Goal: Navigation & Orientation: Find specific page/section

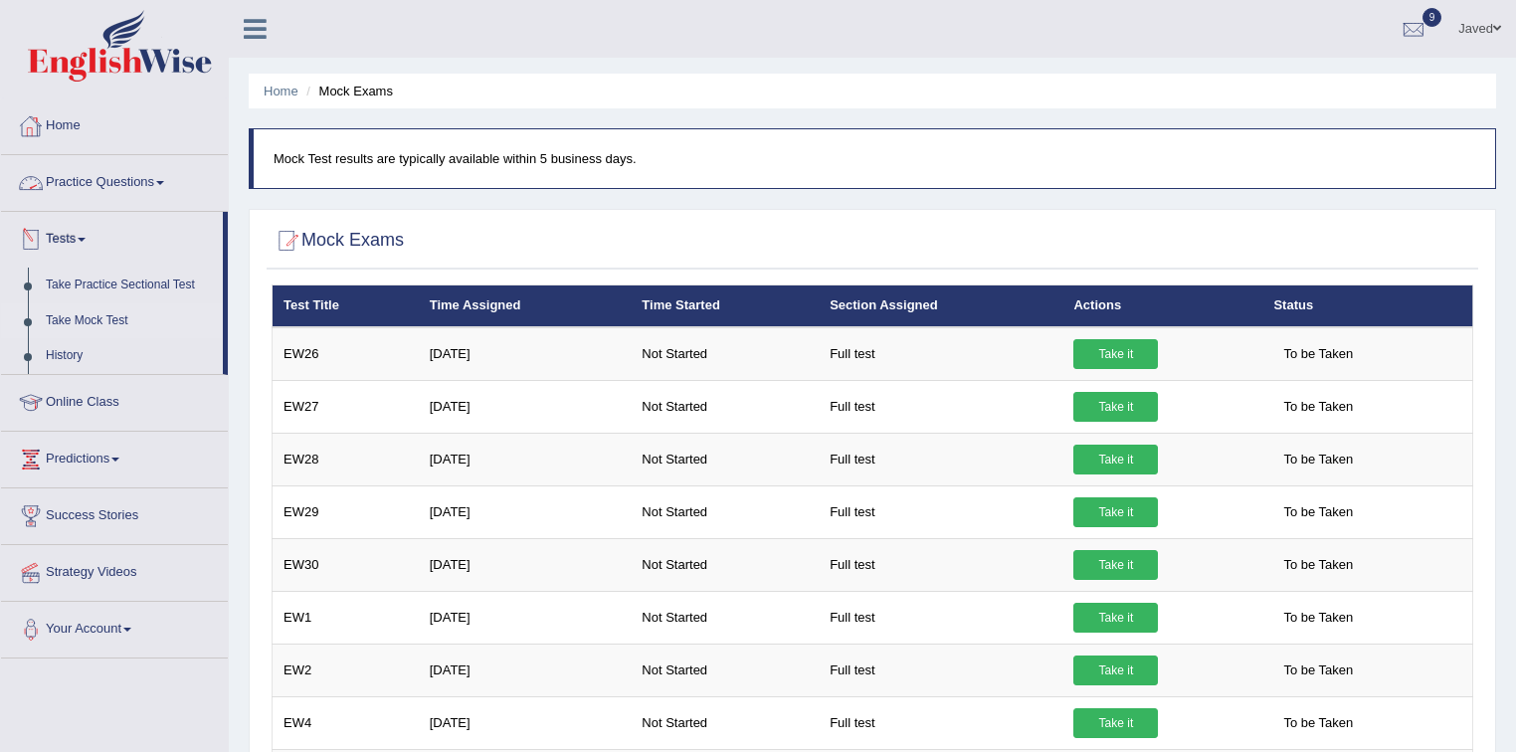
drag, startPoint x: 0, startPoint y: 0, endPoint x: 60, endPoint y: 135, distance: 147.8
click at [60, 135] on link "Home" at bounding box center [114, 123] width 227 height 50
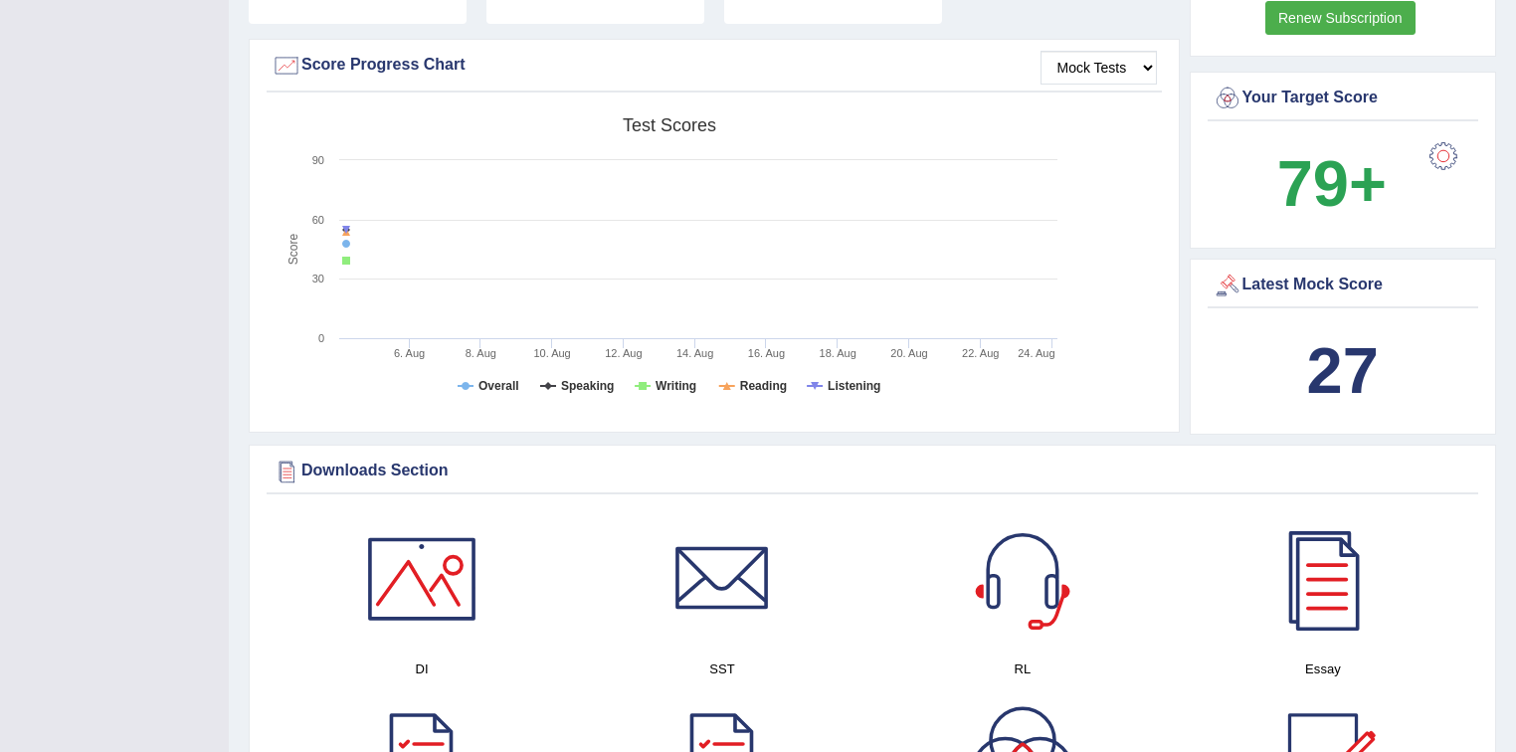
scroll to position [477, 0]
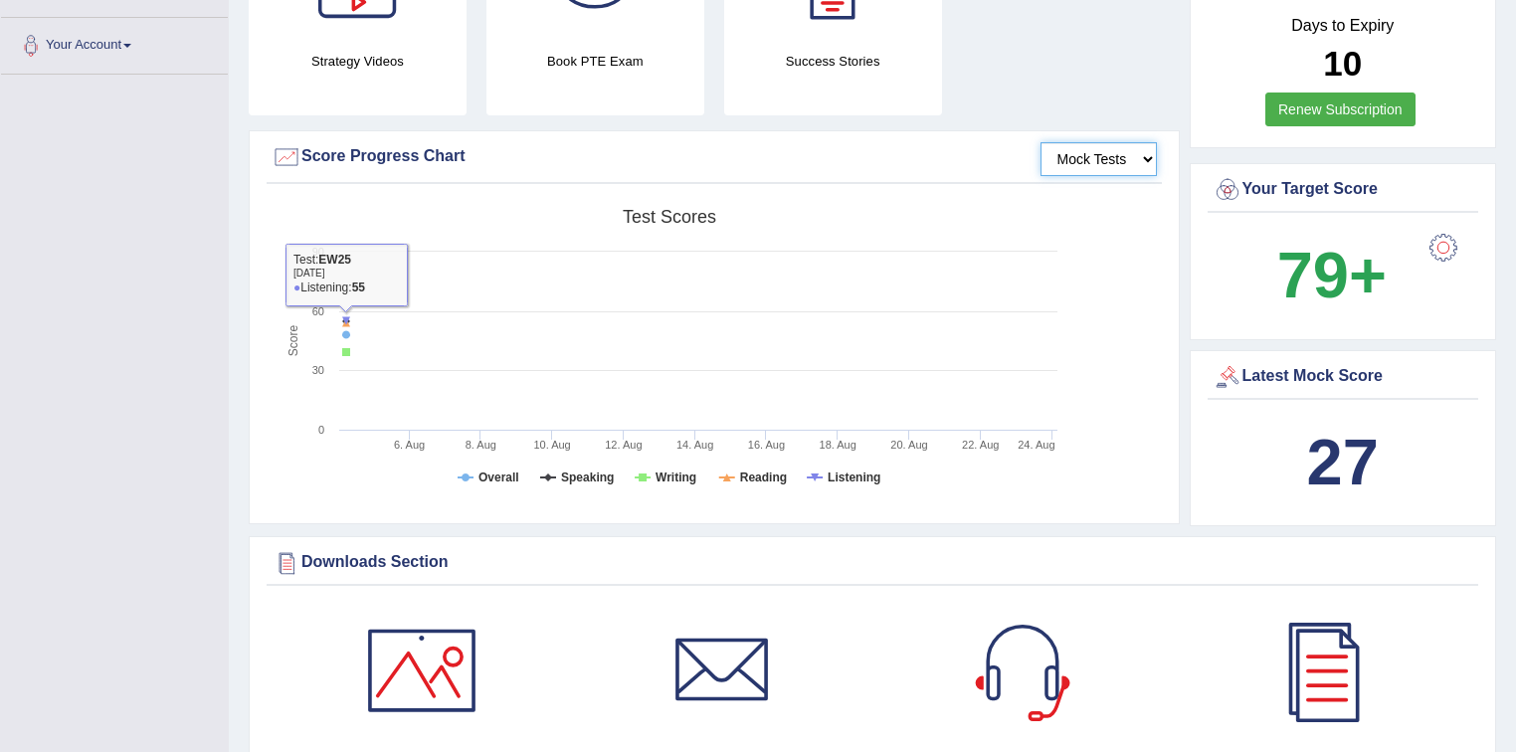
click at [1079, 159] on select "Mock Tests" at bounding box center [1098, 159] width 116 height 34
click at [1040, 142] on select "Mock Tests" at bounding box center [1098, 159] width 116 height 34
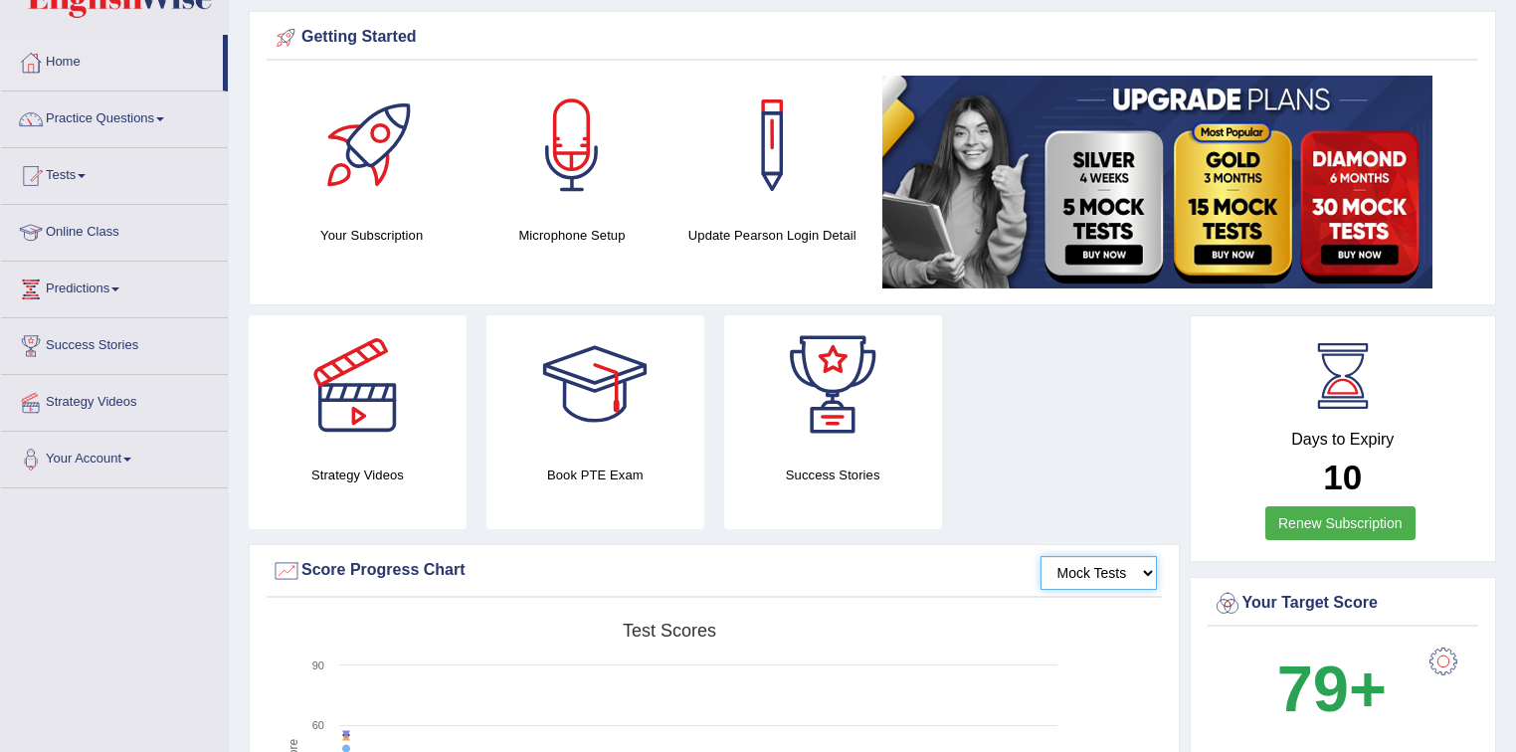
scroll to position [0, 0]
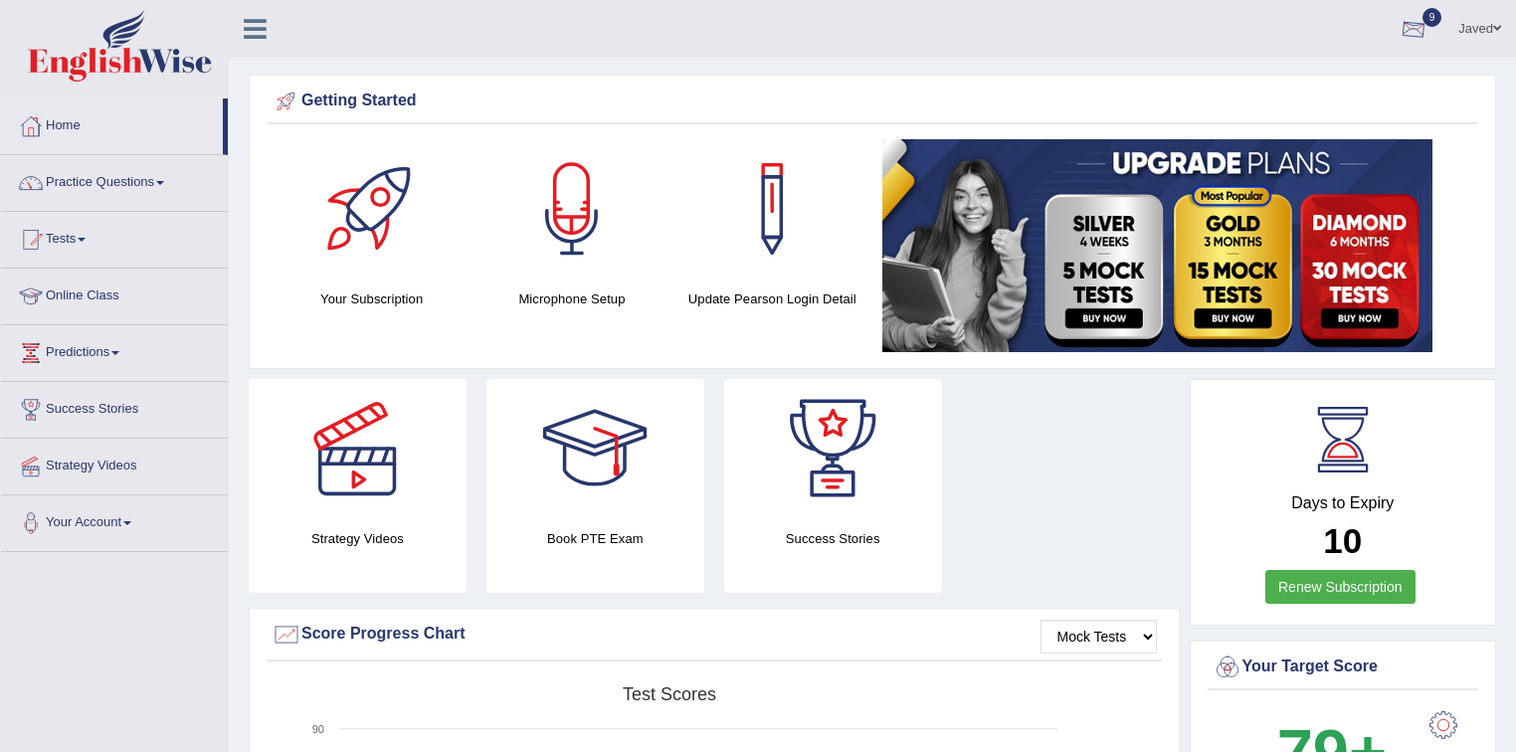
click at [1424, 27] on link "9" at bounding box center [1413, 26] width 60 height 52
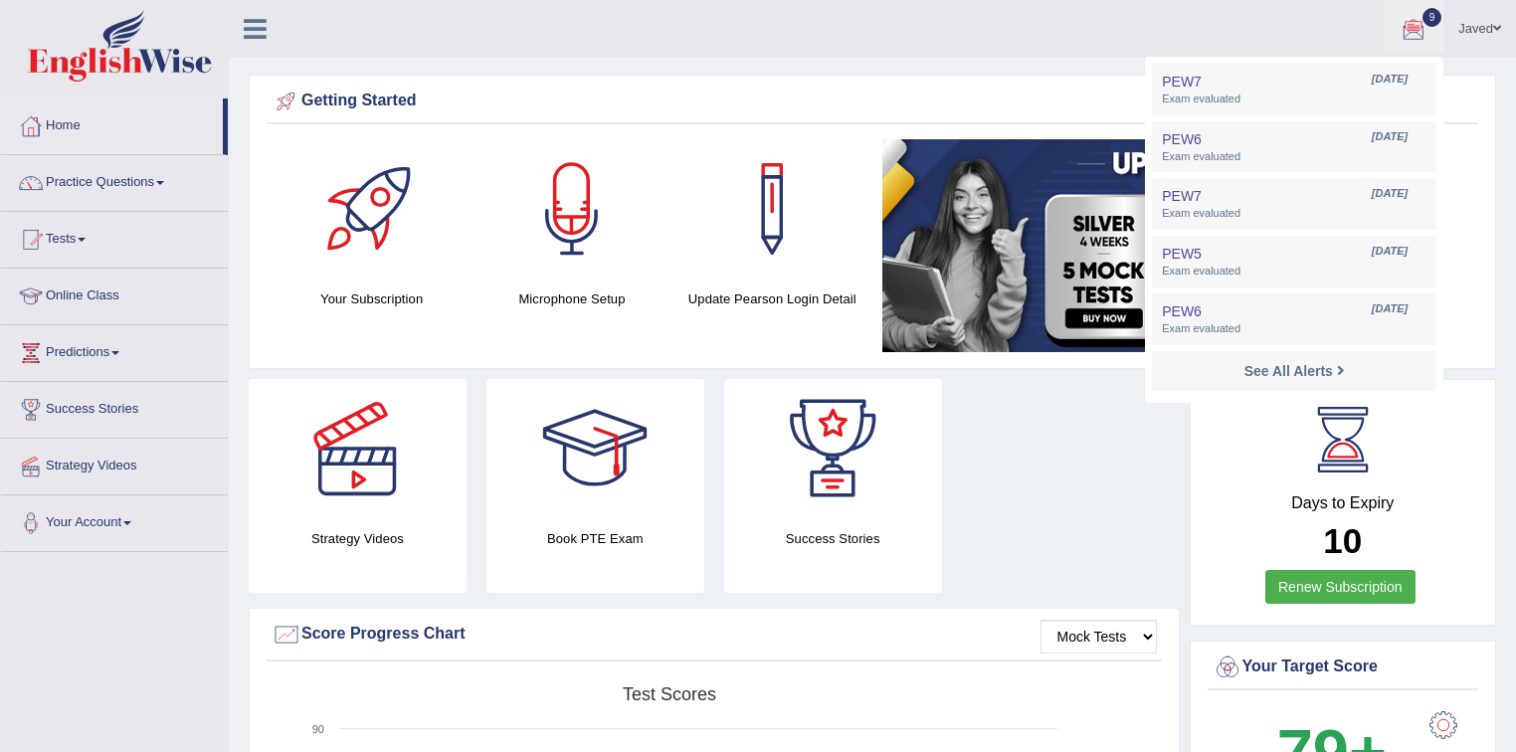
click at [1070, 18] on ul "Javed Toggle navigation Username: Javed_A Access Type: Online Subscription: Sil…" at bounding box center [1065, 28] width 901 height 57
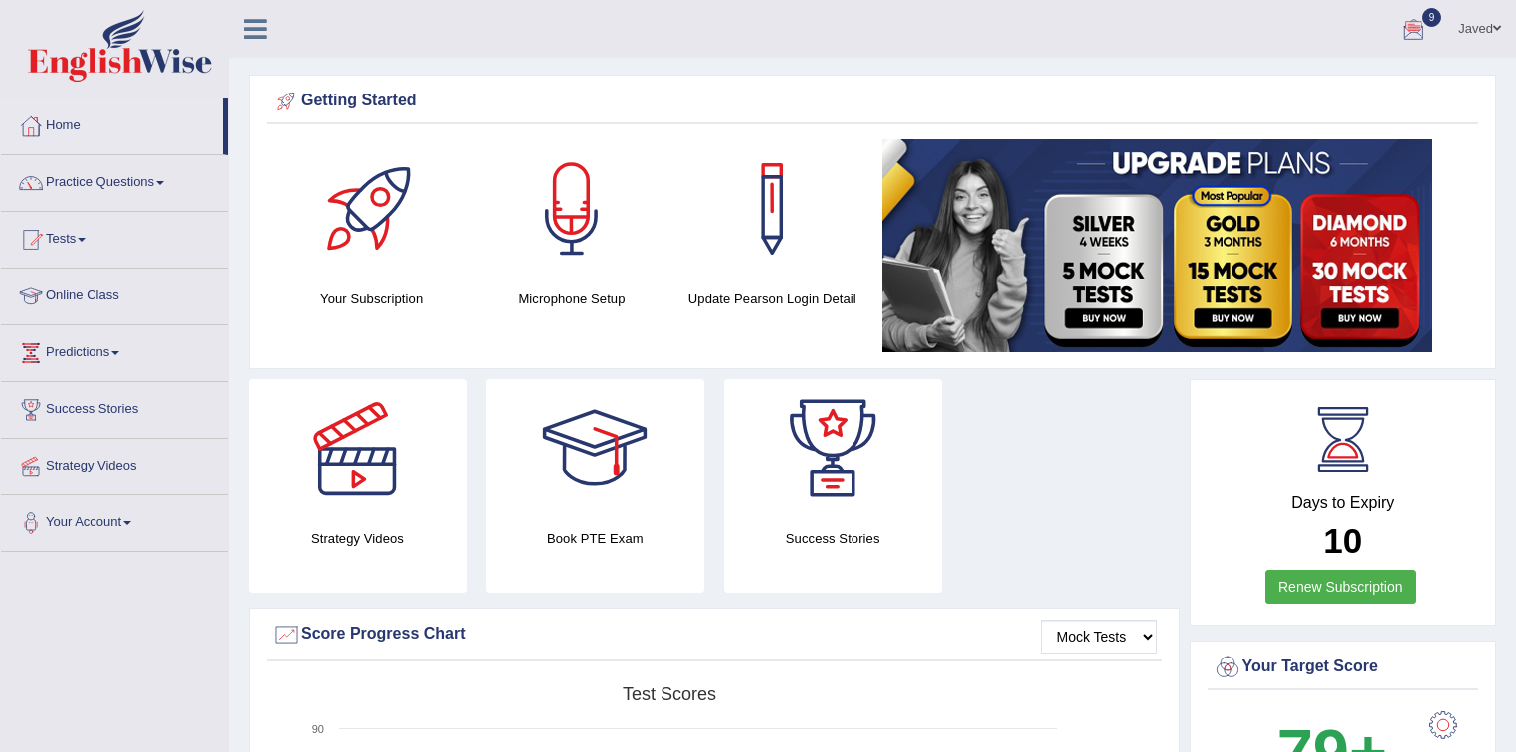
click at [1403, 39] on div at bounding box center [1413, 30] width 30 height 30
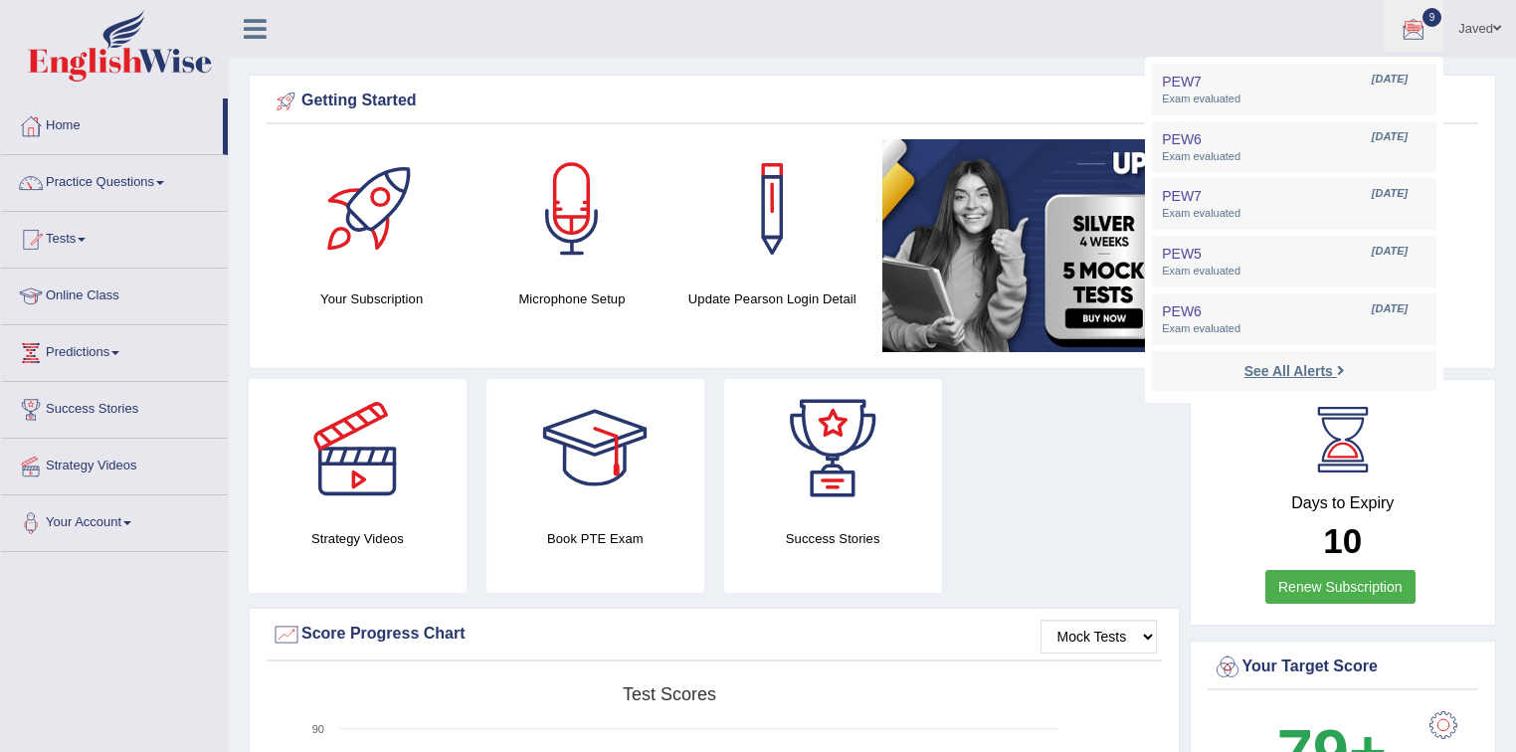
click at [1265, 378] on strong "See All Alerts" at bounding box center [1288, 371] width 89 height 16
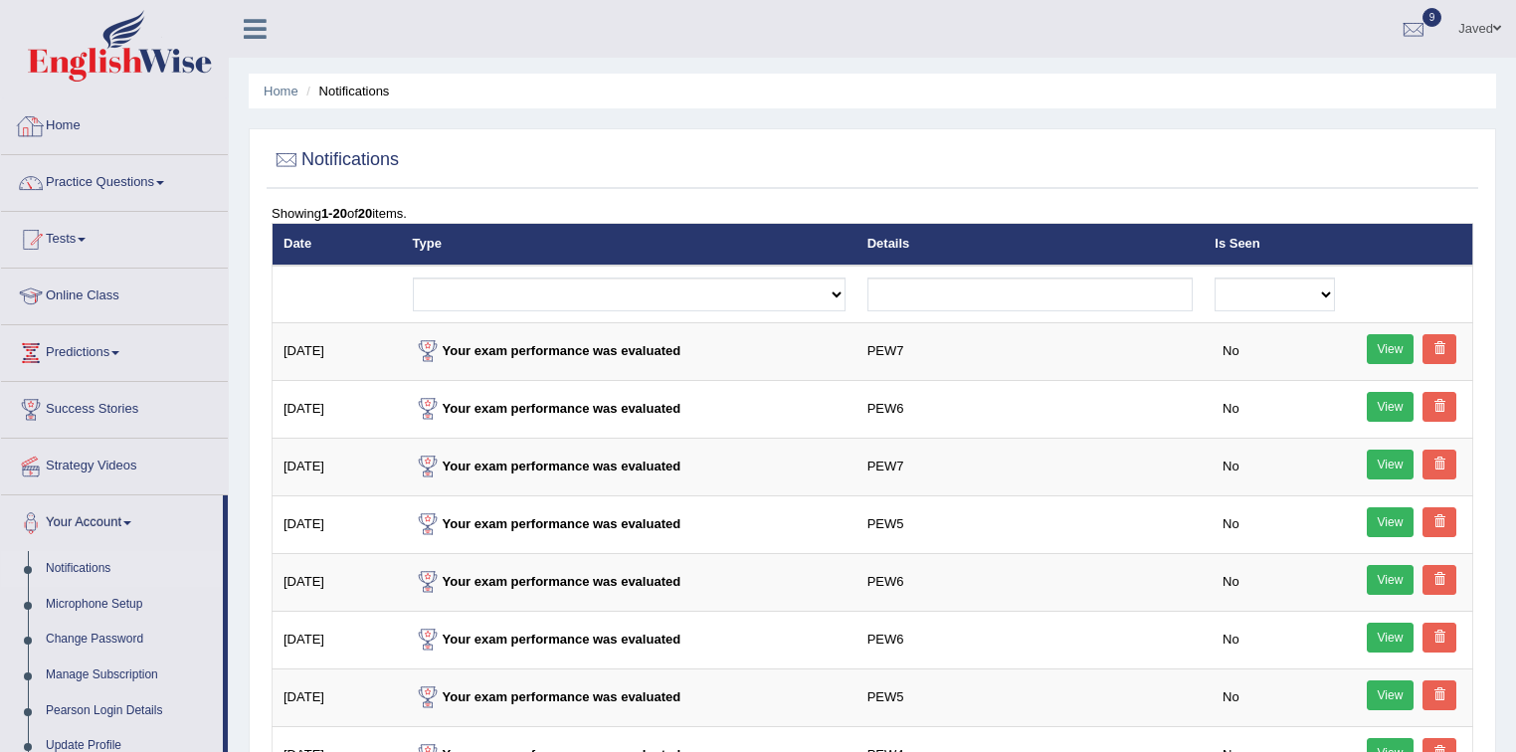
click at [52, 119] on link "Home" at bounding box center [114, 123] width 227 height 50
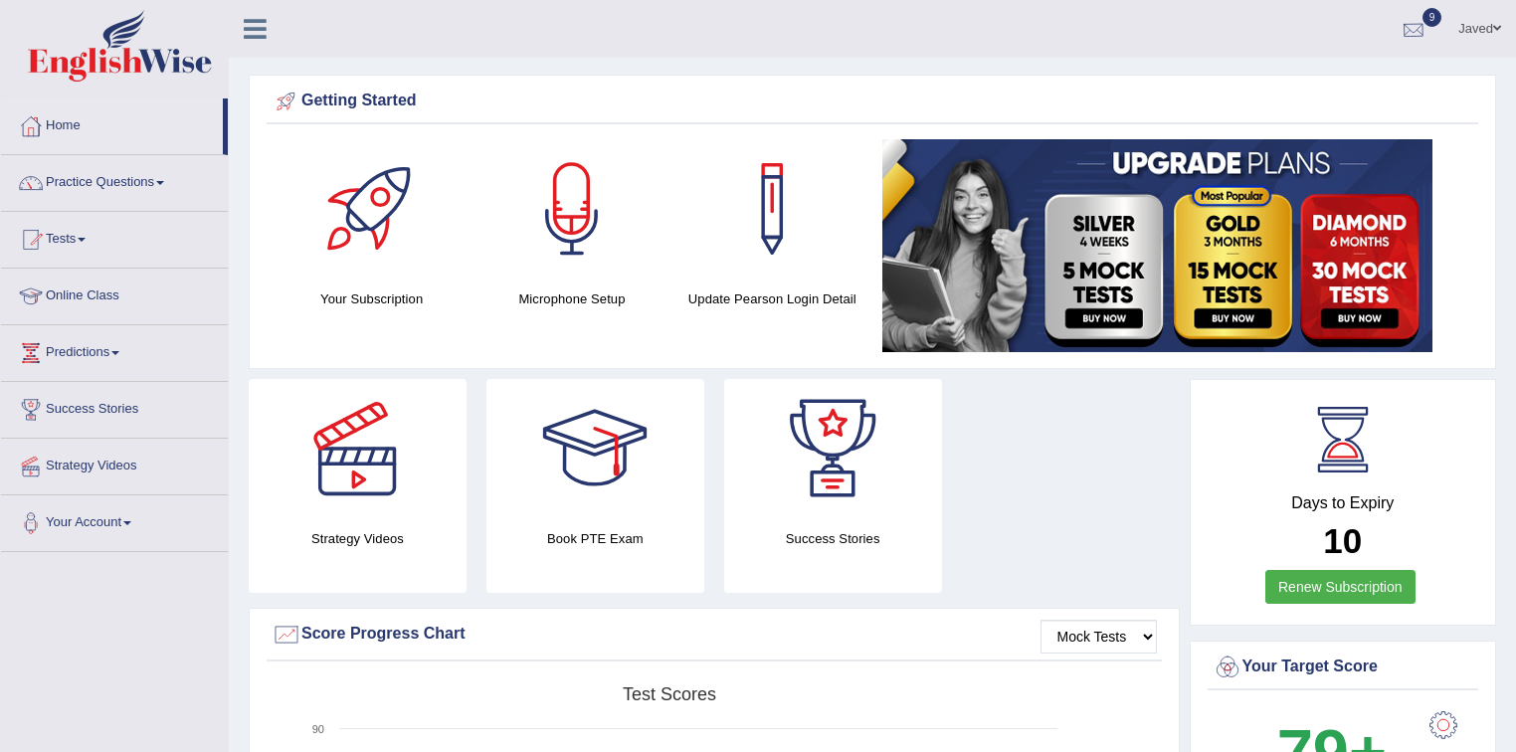
click at [1407, 21] on div at bounding box center [1413, 30] width 30 height 30
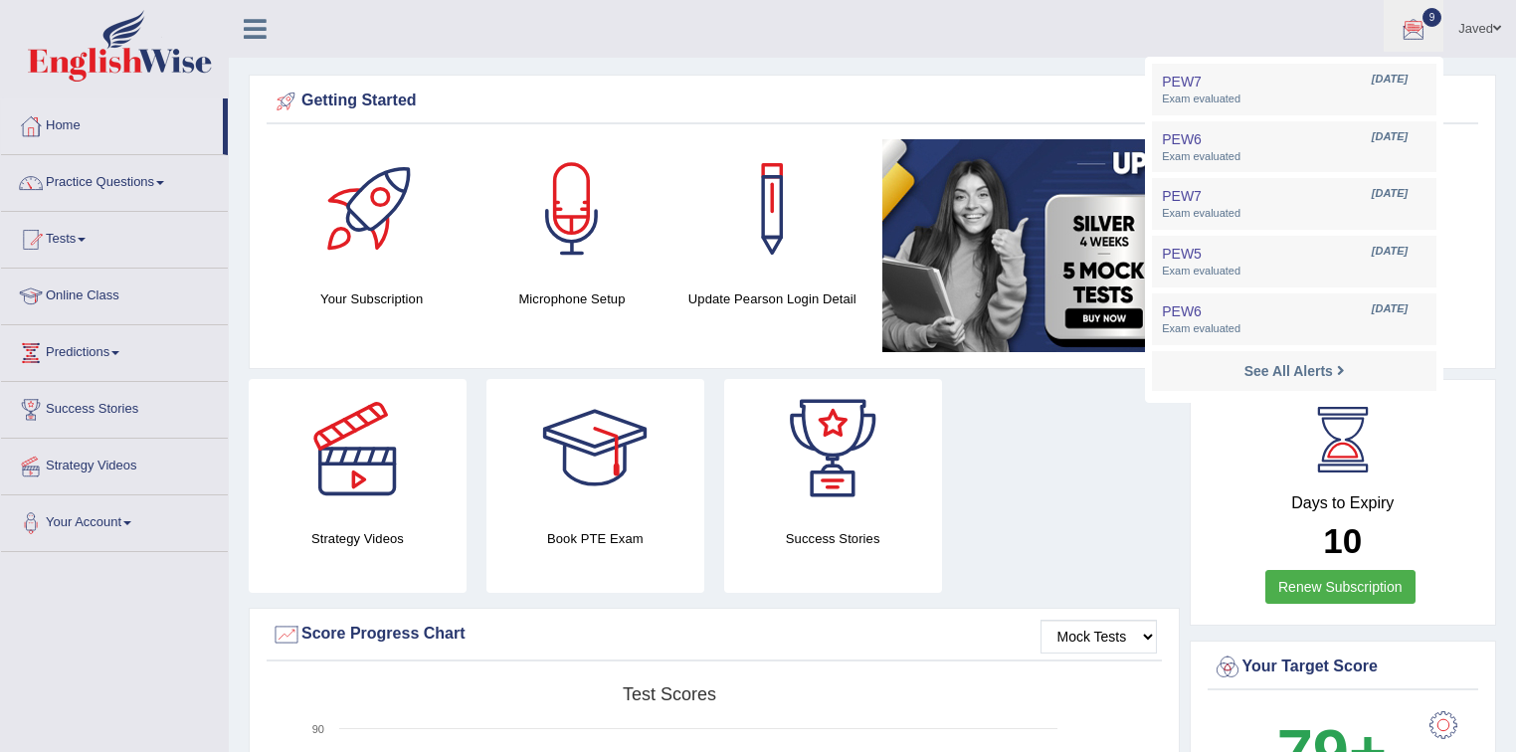
click at [1317, 19] on ul "Javed Toggle navigation Username: Javed_A Access Type: Online Subscription: Sil…" at bounding box center [1065, 28] width 901 height 57
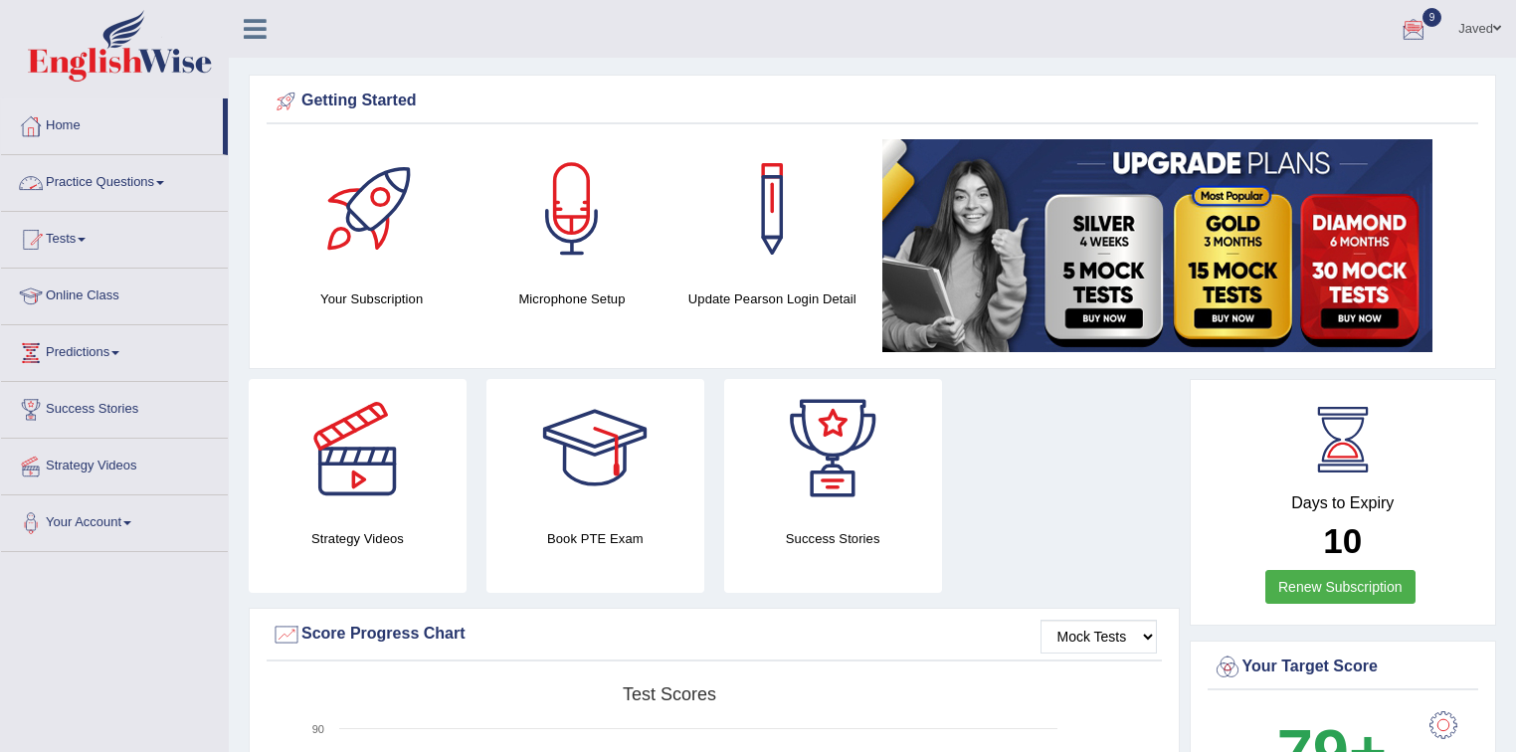
click at [77, 123] on link "Home" at bounding box center [112, 123] width 222 height 50
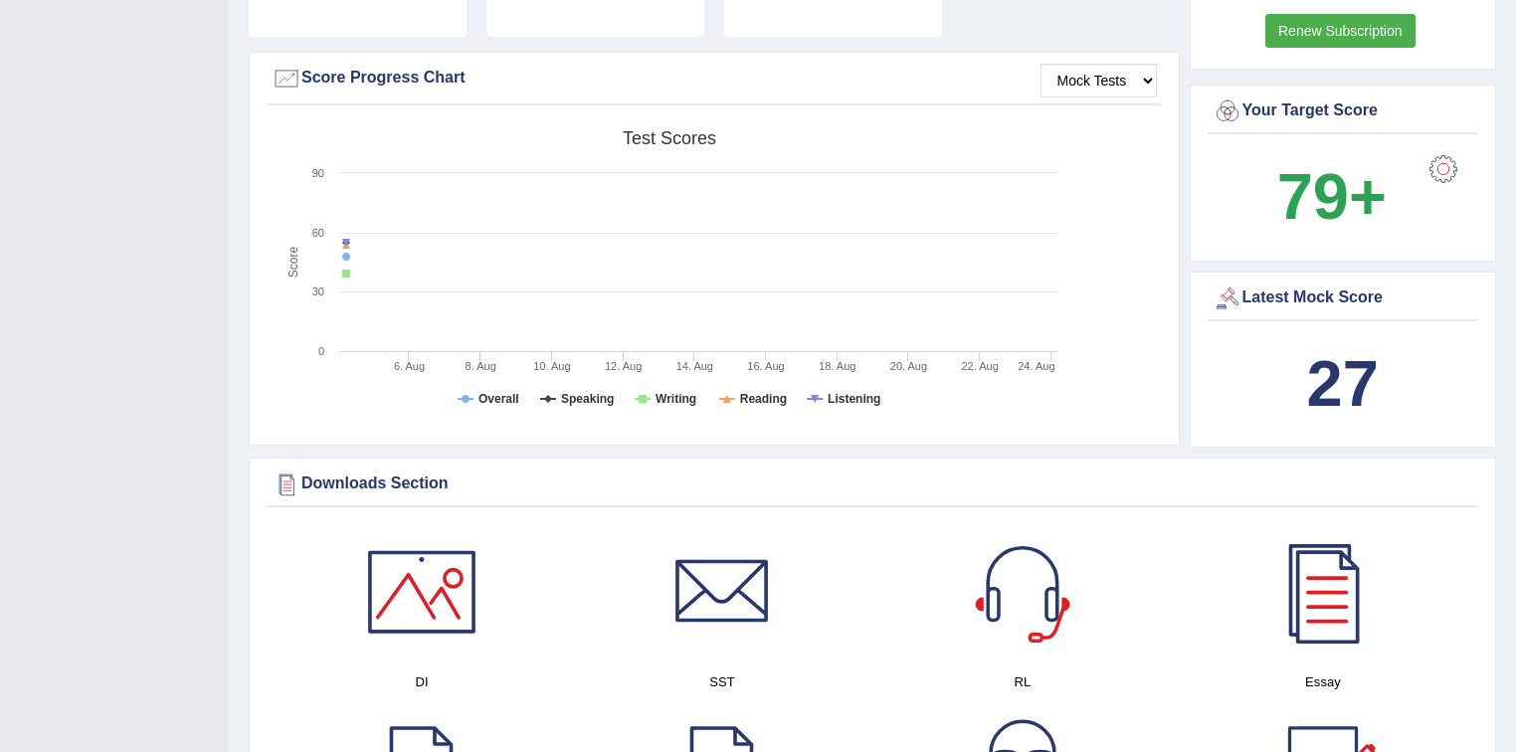
scroll to position [557, 0]
